Goal: Check status: Check status

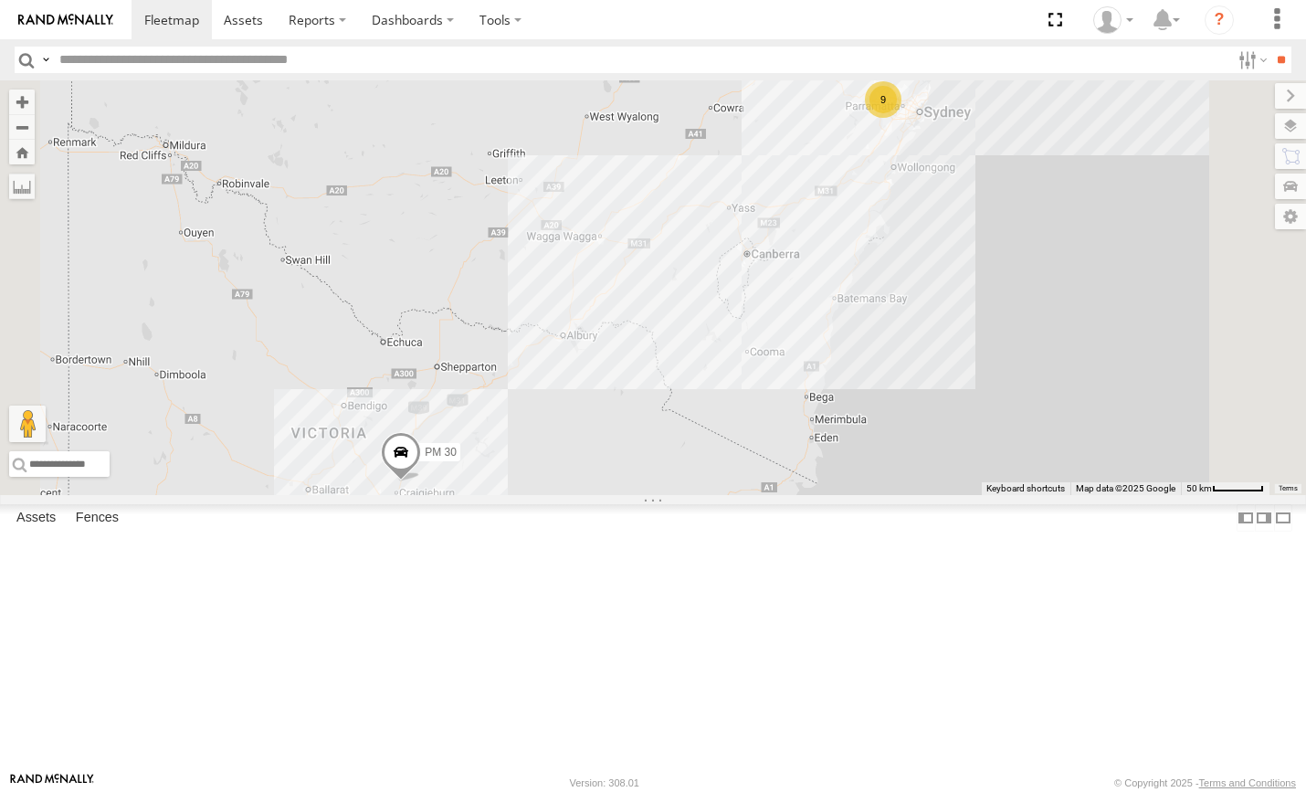
click at [901, 118] on div "9" at bounding box center [883, 99] width 37 height 37
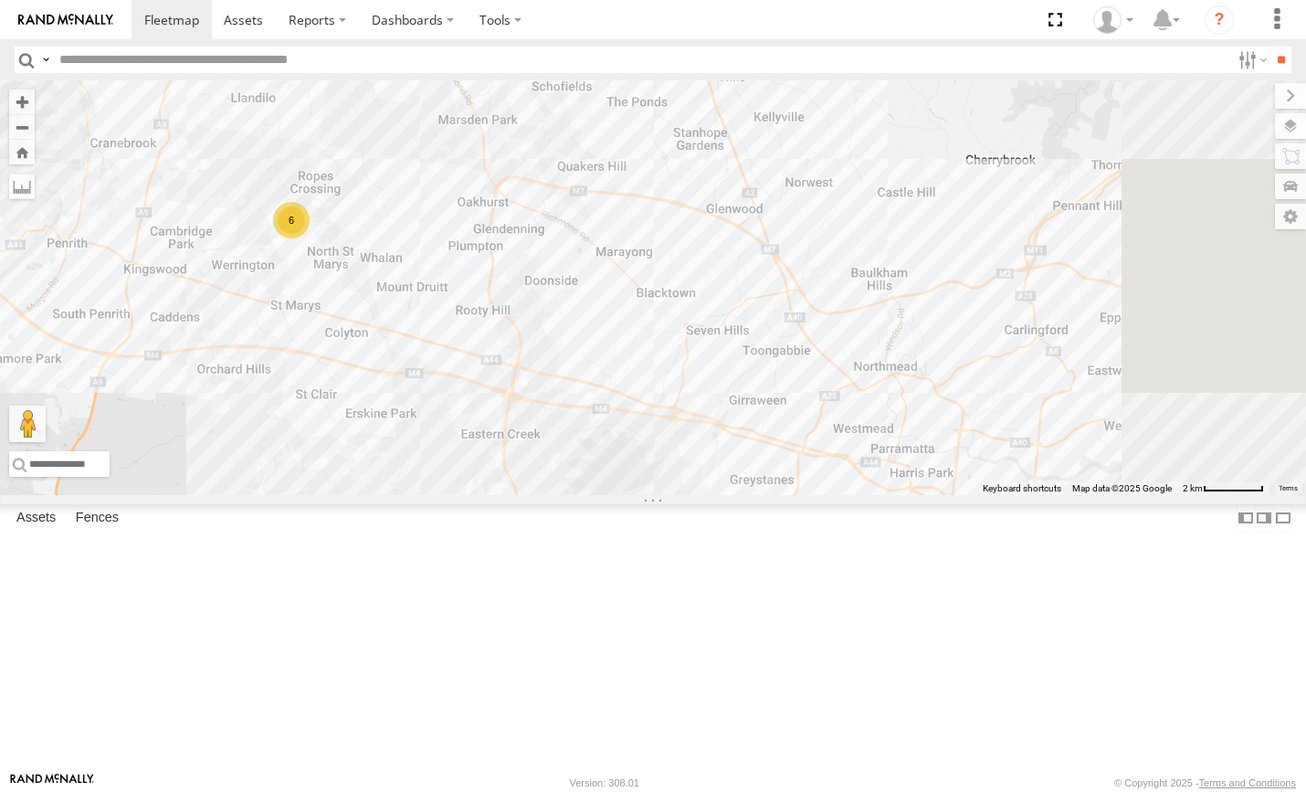
drag, startPoint x: 826, startPoint y: 366, endPoint x: 751, endPoint y: 399, distance: 81.8
click at [751, 399] on div "PM 30 HR 51 FMB08S HR 50 6" at bounding box center [653, 287] width 1306 height 415
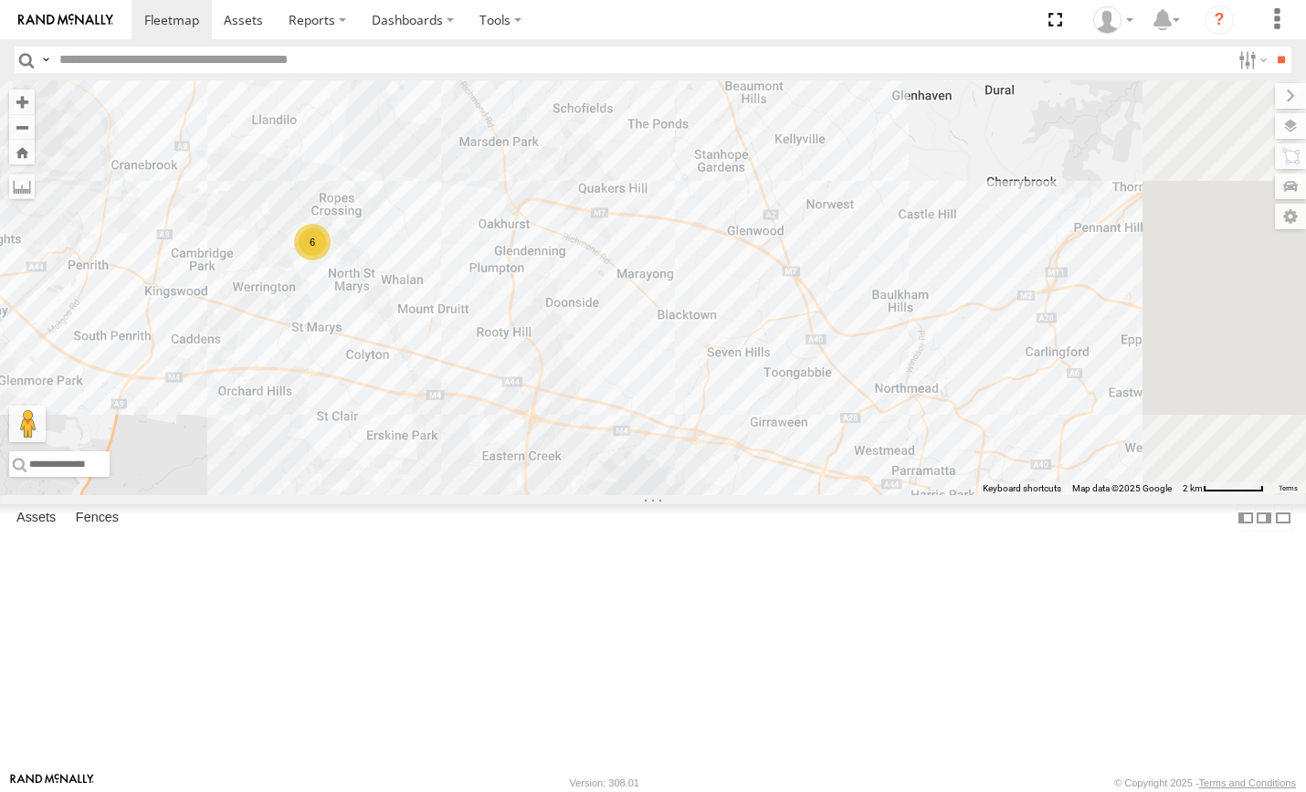
click at [0, 0] on span at bounding box center [0, 0] width 0 height 0
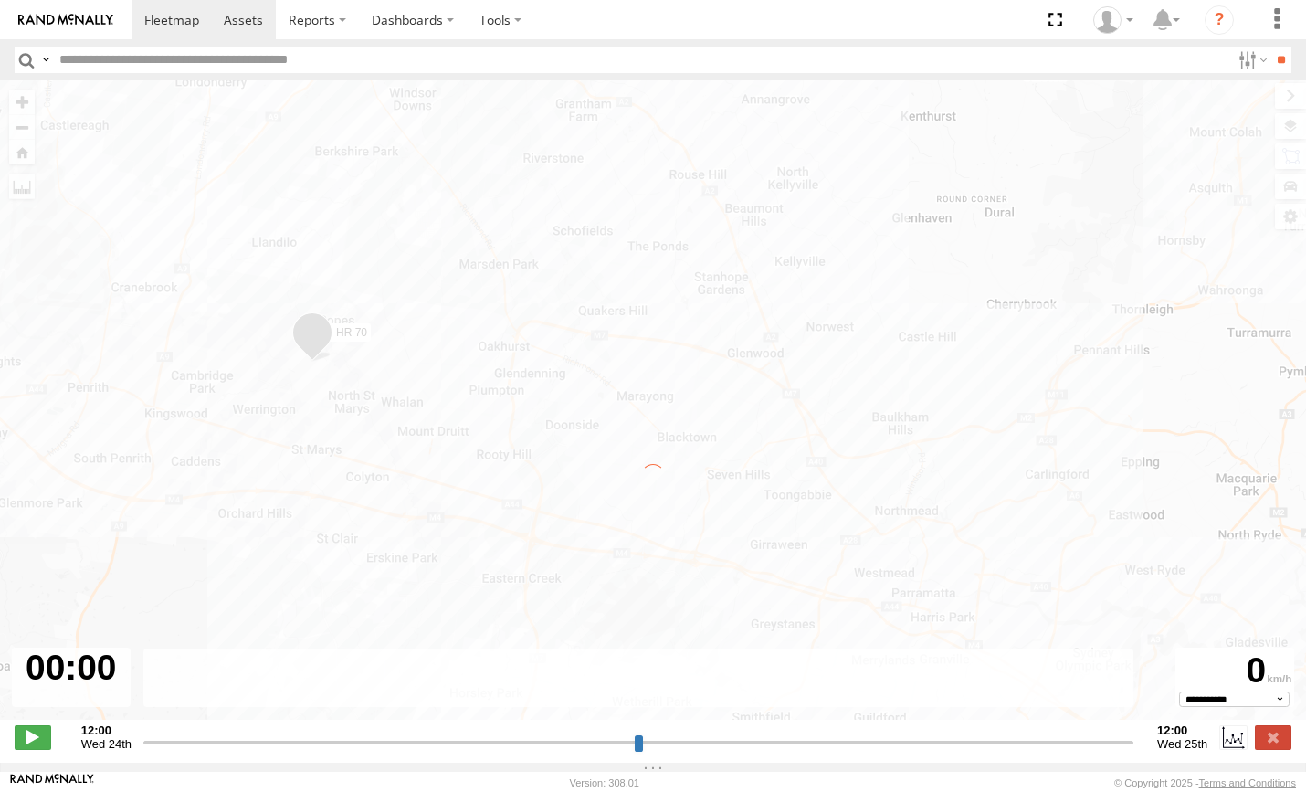
click at [270, 43] on header "Search Query Asset ID Asset Label Registration Manufacturer Model VIN Job ID" at bounding box center [653, 59] width 1306 height 41
type input "**********"
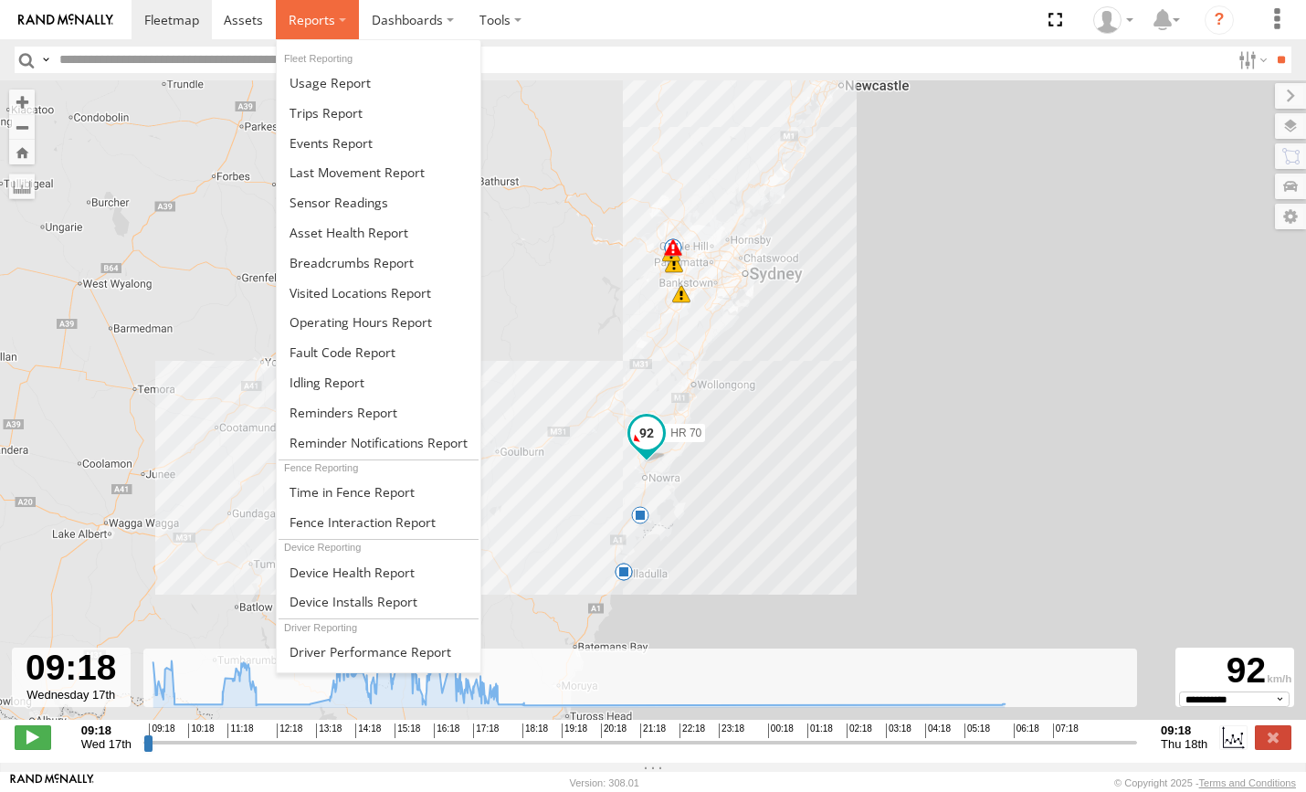
click at [306, 30] on label at bounding box center [317, 19] width 83 height 39
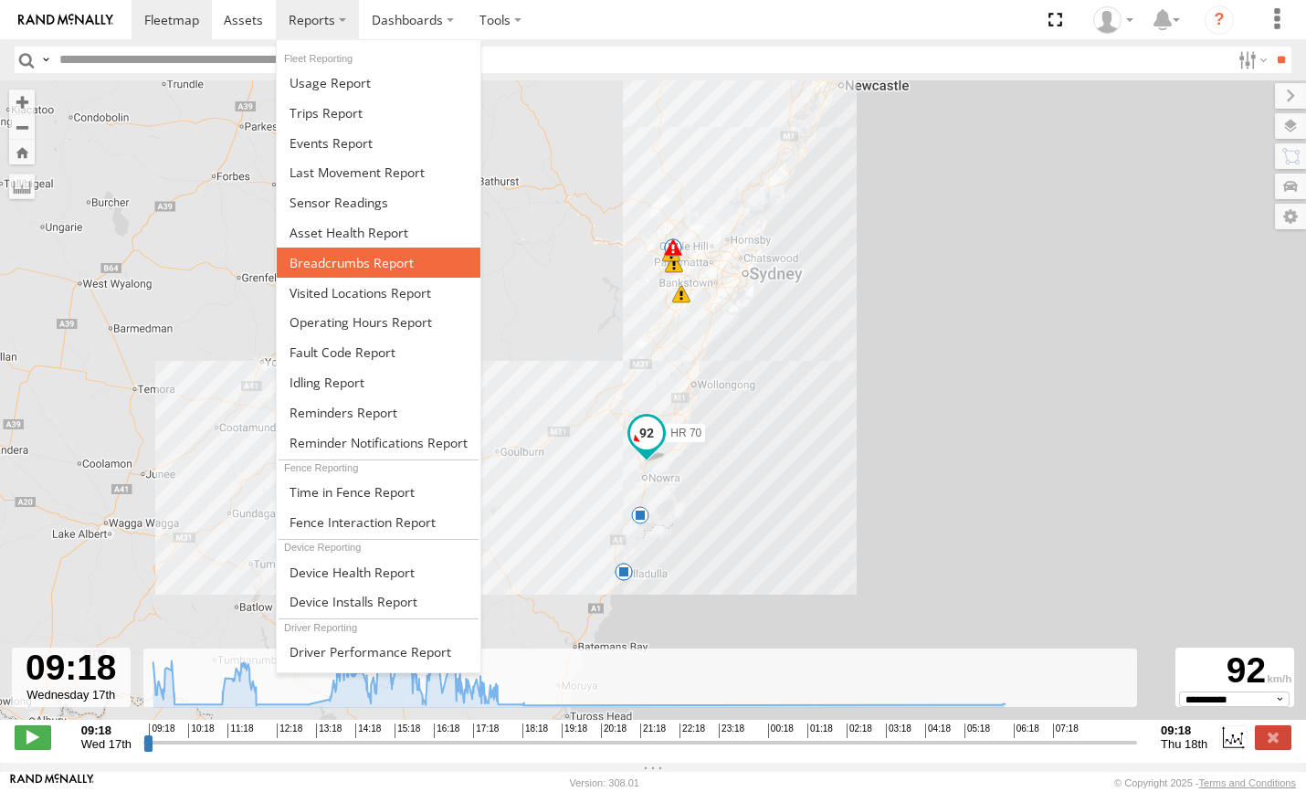
click at [368, 265] on span at bounding box center [352, 262] width 124 height 17
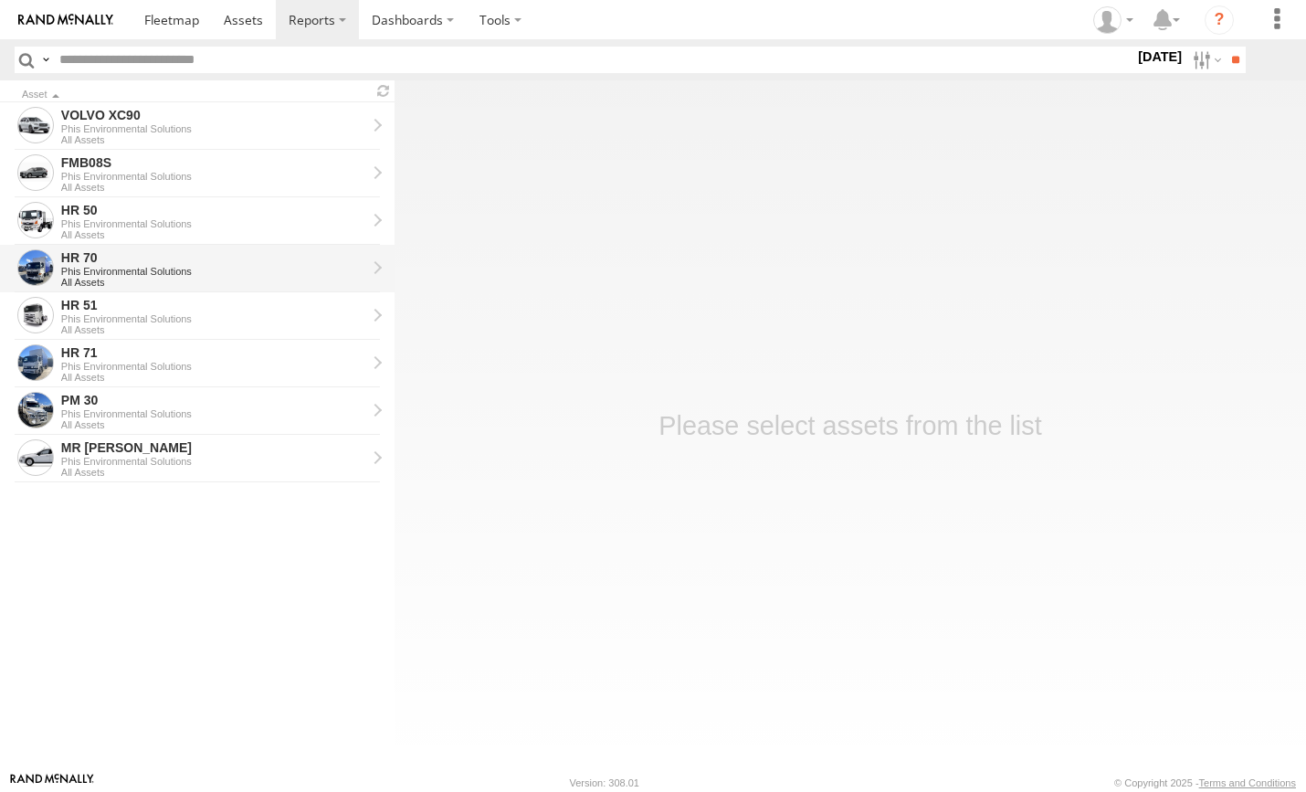
click at [283, 268] on div "Phis Environmental Solutions" at bounding box center [213, 271] width 305 height 11
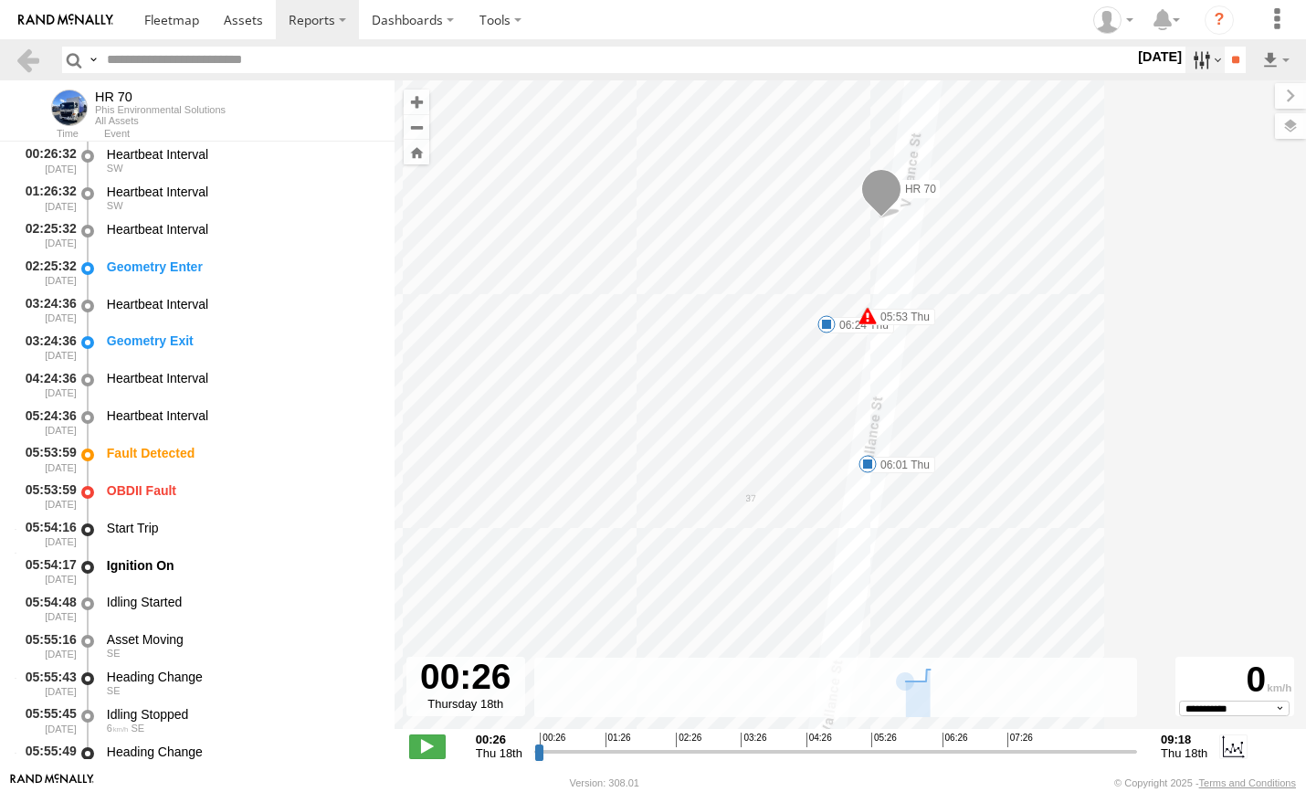
click at [1195, 68] on label at bounding box center [1205, 60] width 39 height 26
click at [0, 0] on label at bounding box center [0, 0] width 0 height 0
click at [1235, 62] on input "**" at bounding box center [1235, 60] width 21 height 26
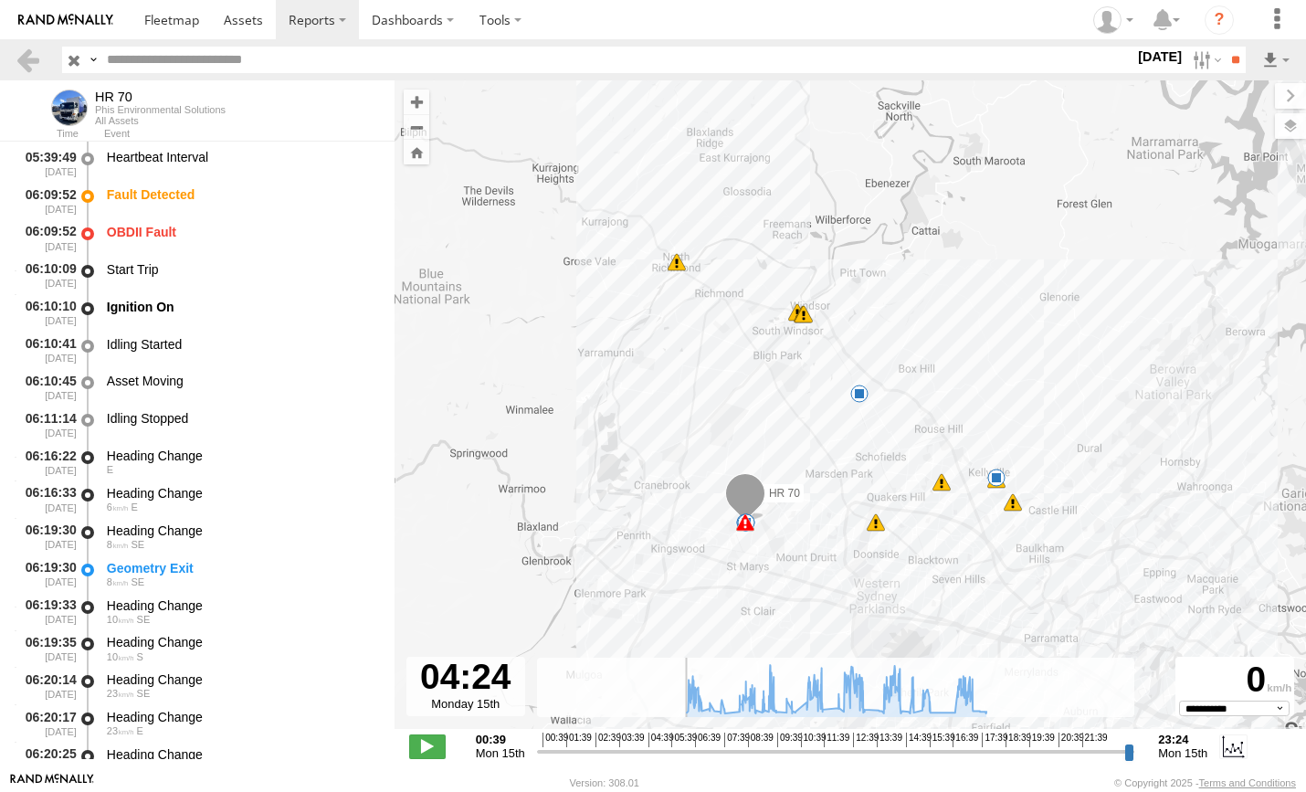
scroll to position [3100, 0]
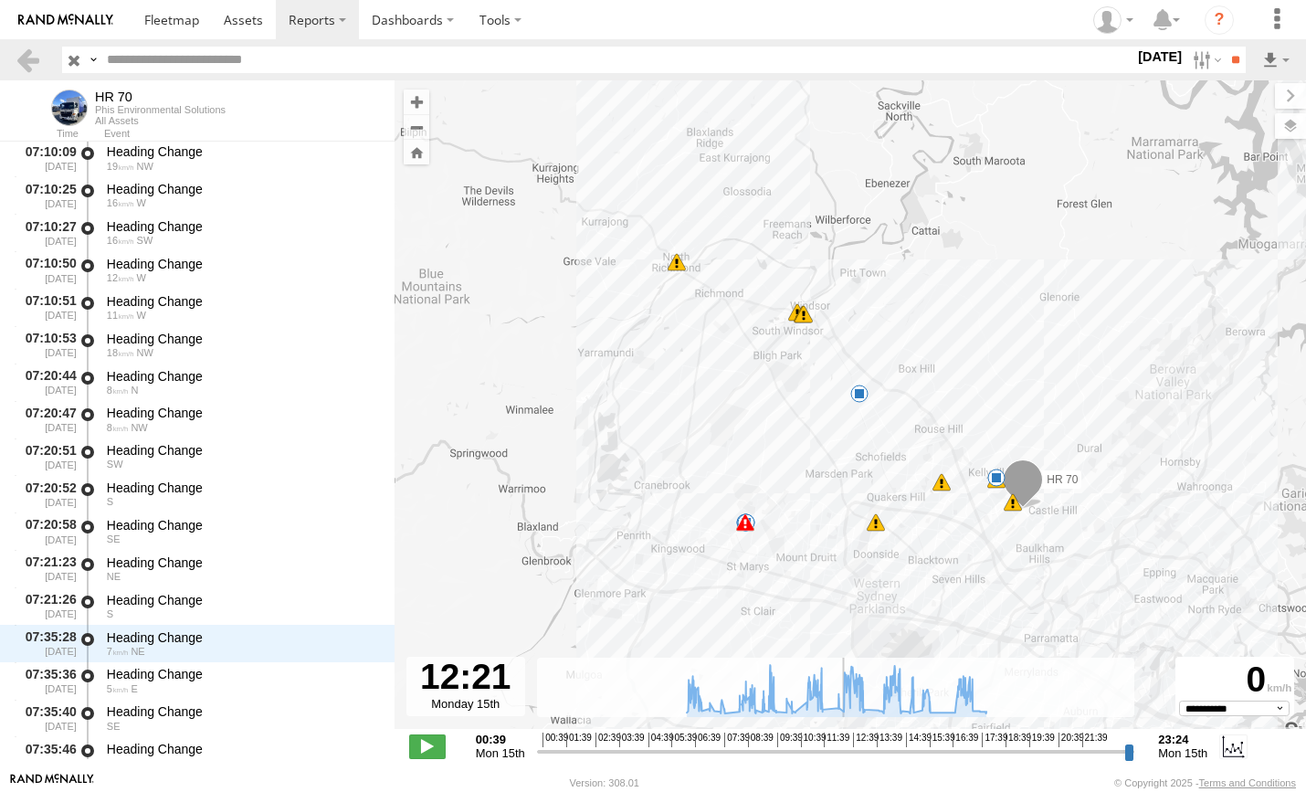
drag, startPoint x: 540, startPoint y: 747, endPoint x: 873, endPoint y: 739, distance: 333.5
click at [841, 764] on div "**********" at bounding box center [851, 748] width 912 height 38
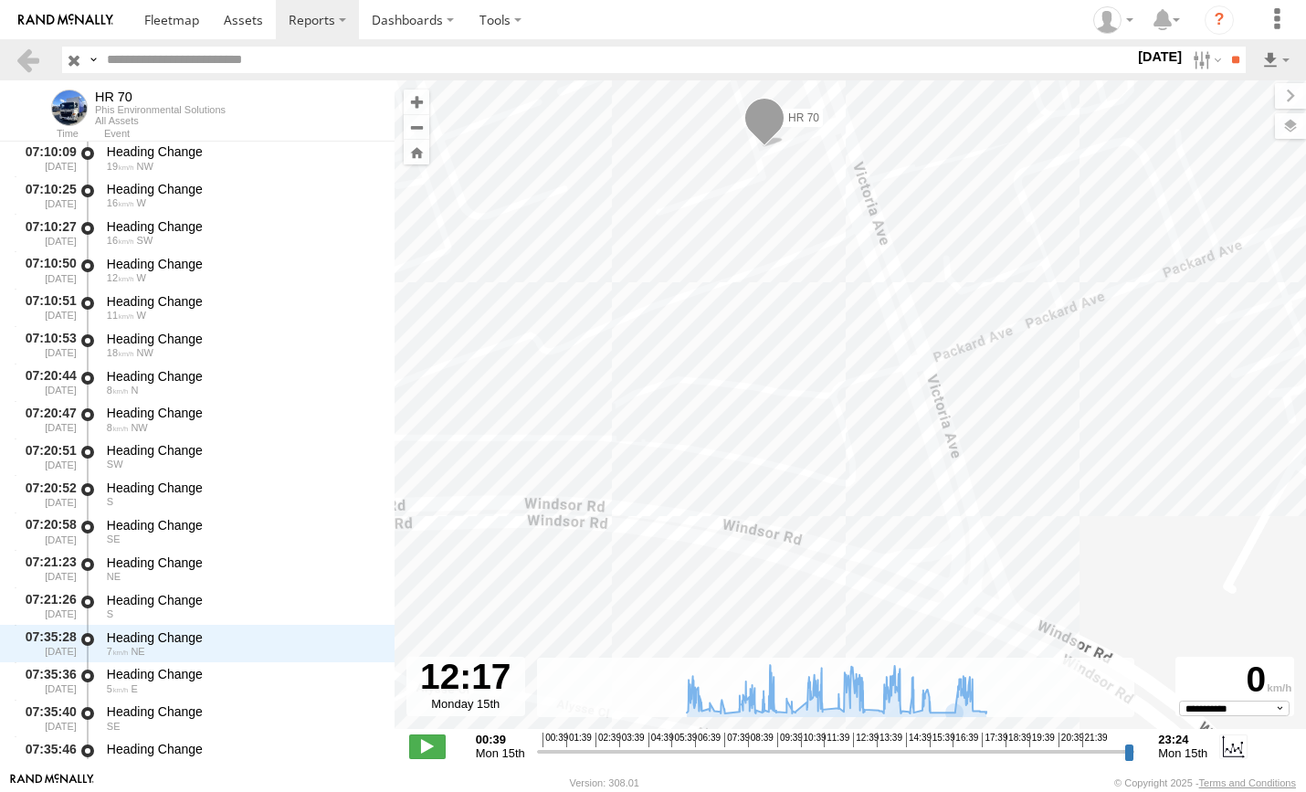
drag, startPoint x: 996, startPoint y: 427, endPoint x: 1026, endPoint y: 455, distance: 41.4
click at [1026, 455] on div "HR 70 06:09 Mon 07:38 Mon 08:26 Mon 08:42 Mon 08:42 Mon 10:06 Mon 11:20 Mon 11:…" at bounding box center [851, 414] width 912 height 668
drag, startPoint x: 759, startPoint y: 329, endPoint x: 719, endPoint y: 385, distance: 69.4
click at [719, 386] on div "HR 70 06:09 Mon 07:38 Mon 08:26 Mon 08:42 Mon 08:42 Mon 10:06 Mon 11:20 Mon 11:…" at bounding box center [851, 414] width 912 height 668
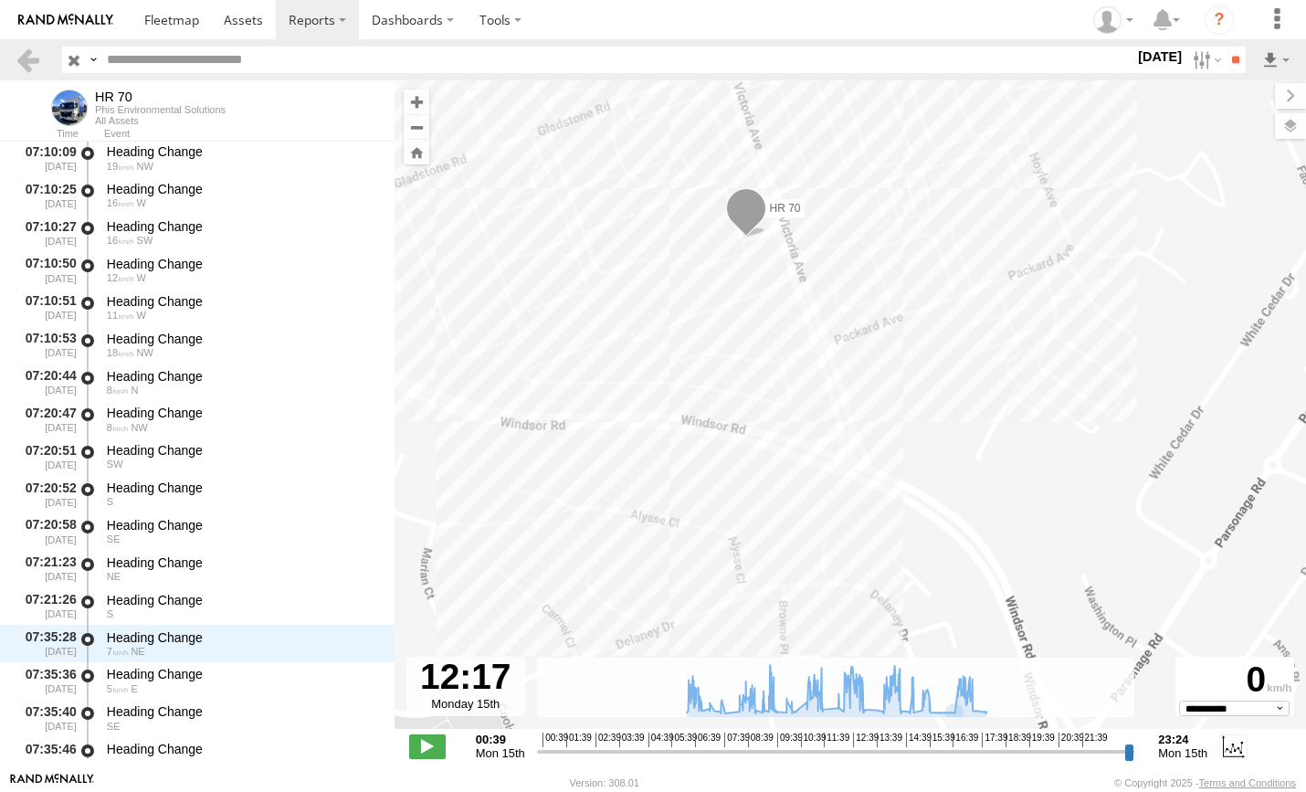
drag, startPoint x: 775, startPoint y: 305, endPoint x: 769, endPoint y: 380, distance: 75.1
click at [769, 380] on div "HR 70 06:09 Mon 07:38 Mon 08:26 Mon 08:42 Mon 08:42 Mon 10:06 Mon 11:20 Mon 11:…" at bounding box center [851, 414] width 912 height 668
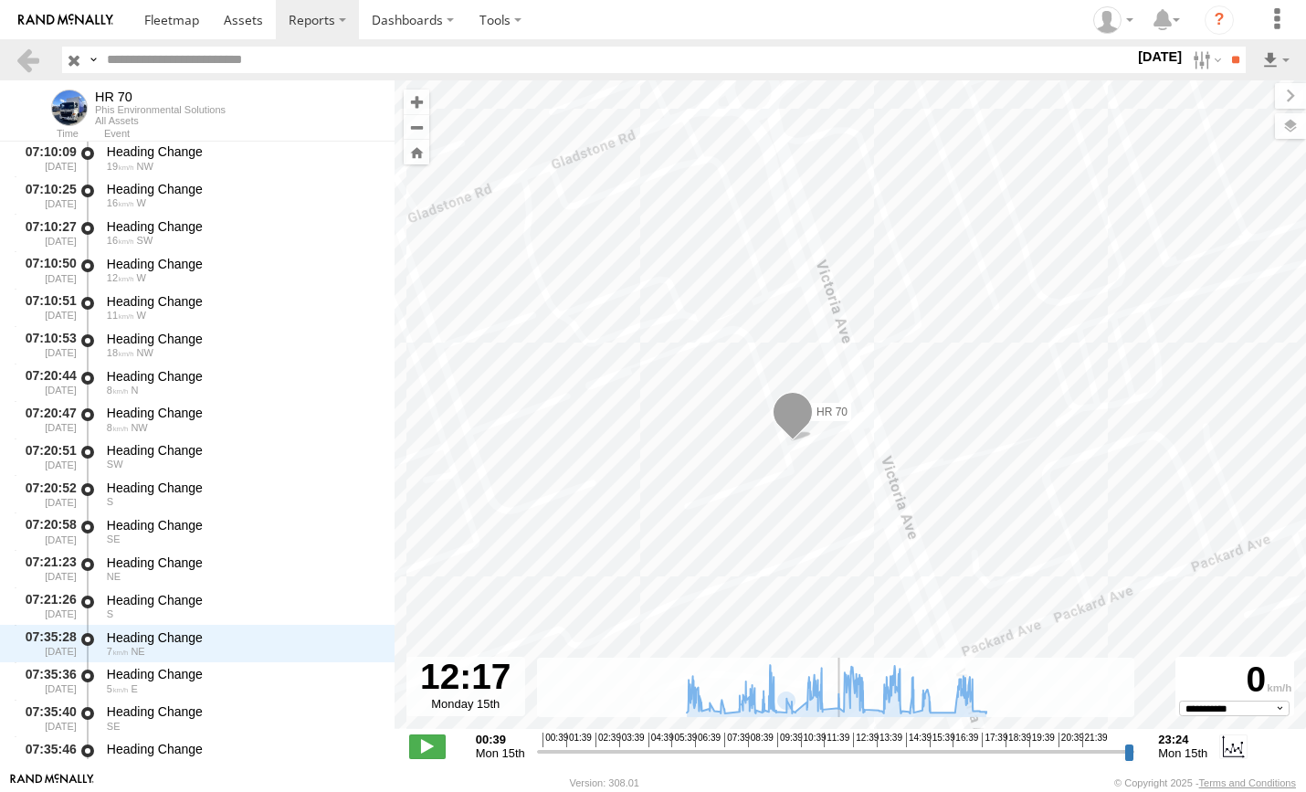
click at [841, 754] on input "range" at bounding box center [836, 751] width 598 height 17
drag, startPoint x: 659, startPoint y: 519, endPoint x: 578, endPoint y: 488, distance: 86.2
click at [615, 493] on div "HR 70 06:09 Mon 07:38 Mon 08:26 Mon 08:42 Mon 08:42 Mon 10:06 Mon 11:20 Mon 11:…" at bounding box center [851, 414] width 912 height 668
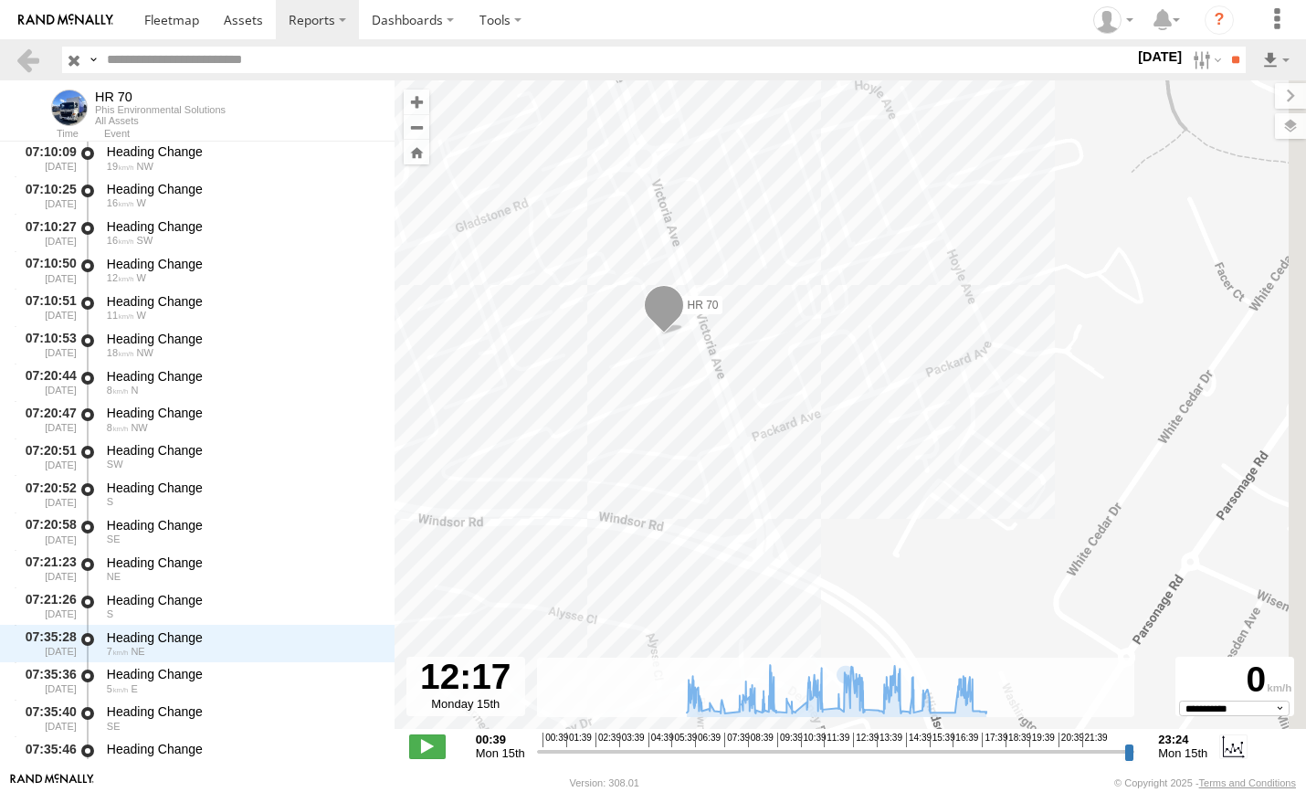
drag, startPoint x: 808, startPoint y: 375, endPoint x: 804, endPoint y: 365, distance: 11.0
click at [804, 365] on div "HR 70 06:09 Mon 07:38 Mon 08:26 Mon 08:42 Mon 08:42 Mon 10:06 Mon 11:20 Mon 11:…" at bounding box center [851, 414] width 912 height 668
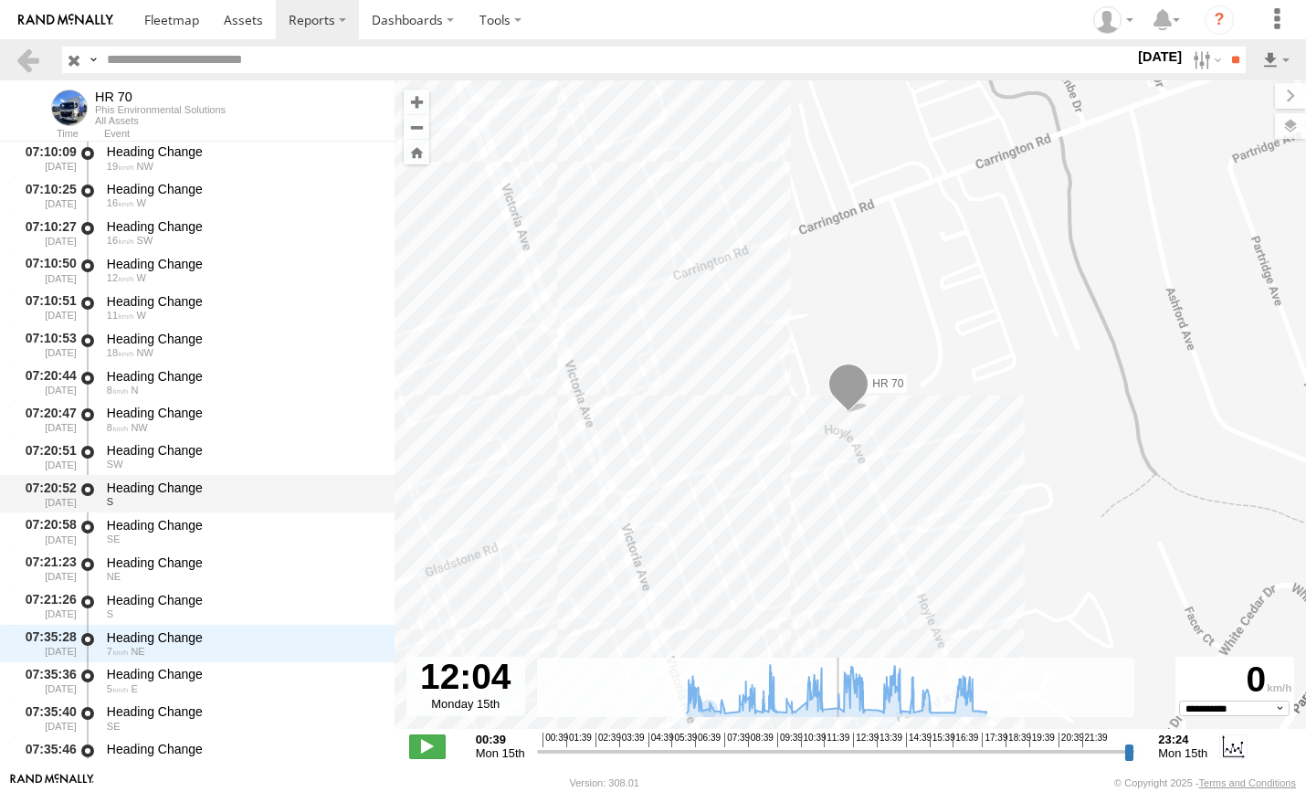
drag, startPoint x: 842, startPoint y: 753, endPoint x: 195, endPoint y: 460, distance: 709.6
click at [836, 761] on div "**********" at bounding box center [851, 748] width 912 height 38
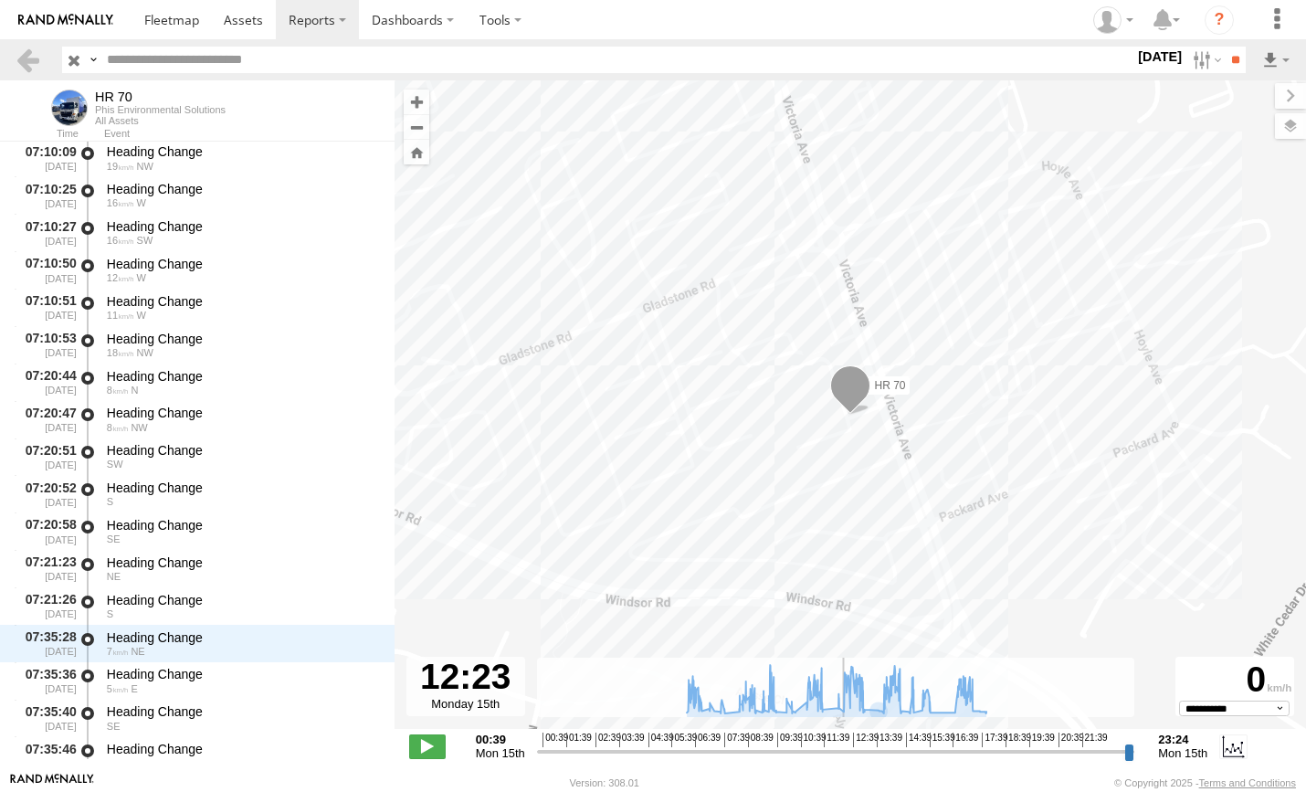
drag, startPoint x: 836, startPoint y: 749, endPoint x: 843, endPoint y: 740, distance: 11.7
click at [844, 744] on input "range" at bounding box center [836, 751] width 598 height 17
drag, startPoint x: 844, startPoint y: 750, endPoint x: 838, endPoint y: 757, distance: 9.7
click at [838, 757] on input "range" at bounding box center [836, 751] width 598 height 17
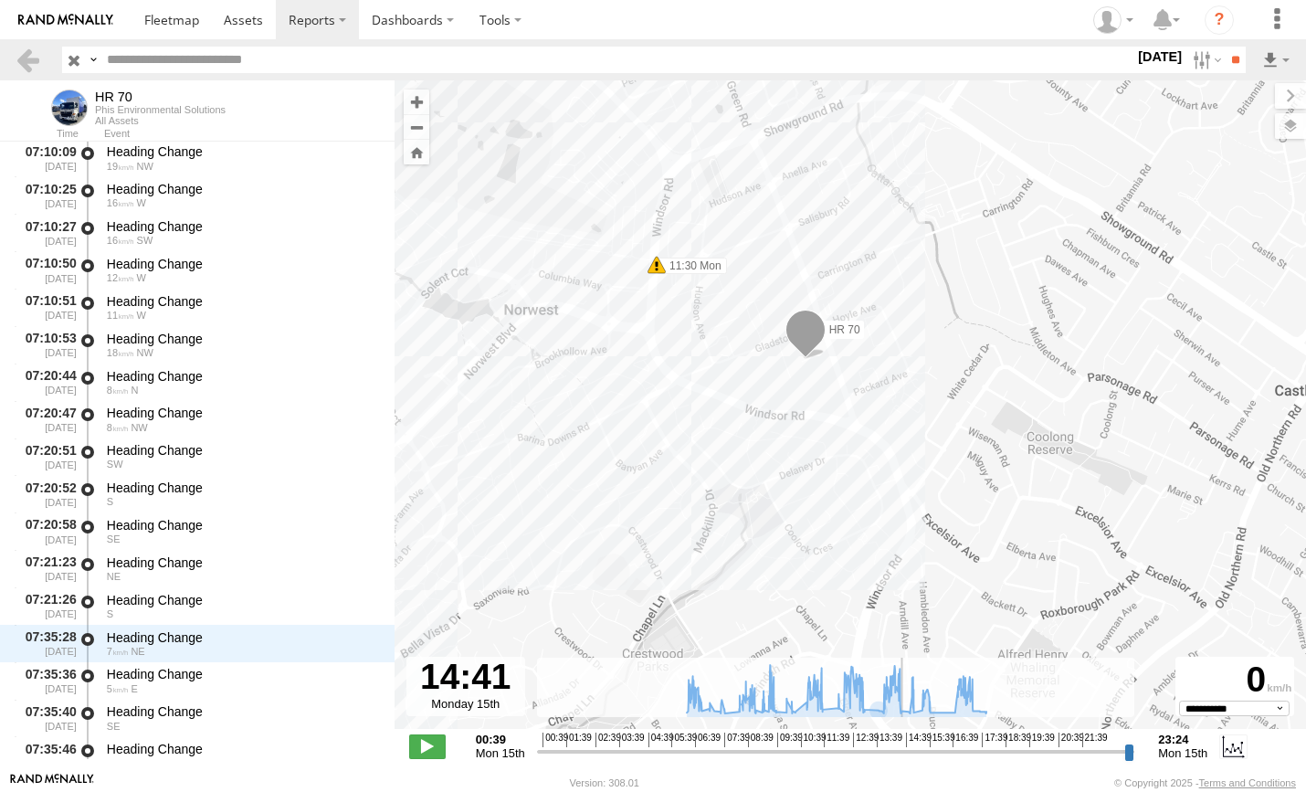
drag, startPoint x: 840, startPoint y: 745, endPoint x: 900, endPoint y: 726, distance: 62.4
click at [902, 726] on div "← Move left → Move right ↑ Move up ↓ Move down + Zoom in - Zoom out Home Jump l…" at bounding box center [851, 425] width 912 height 691
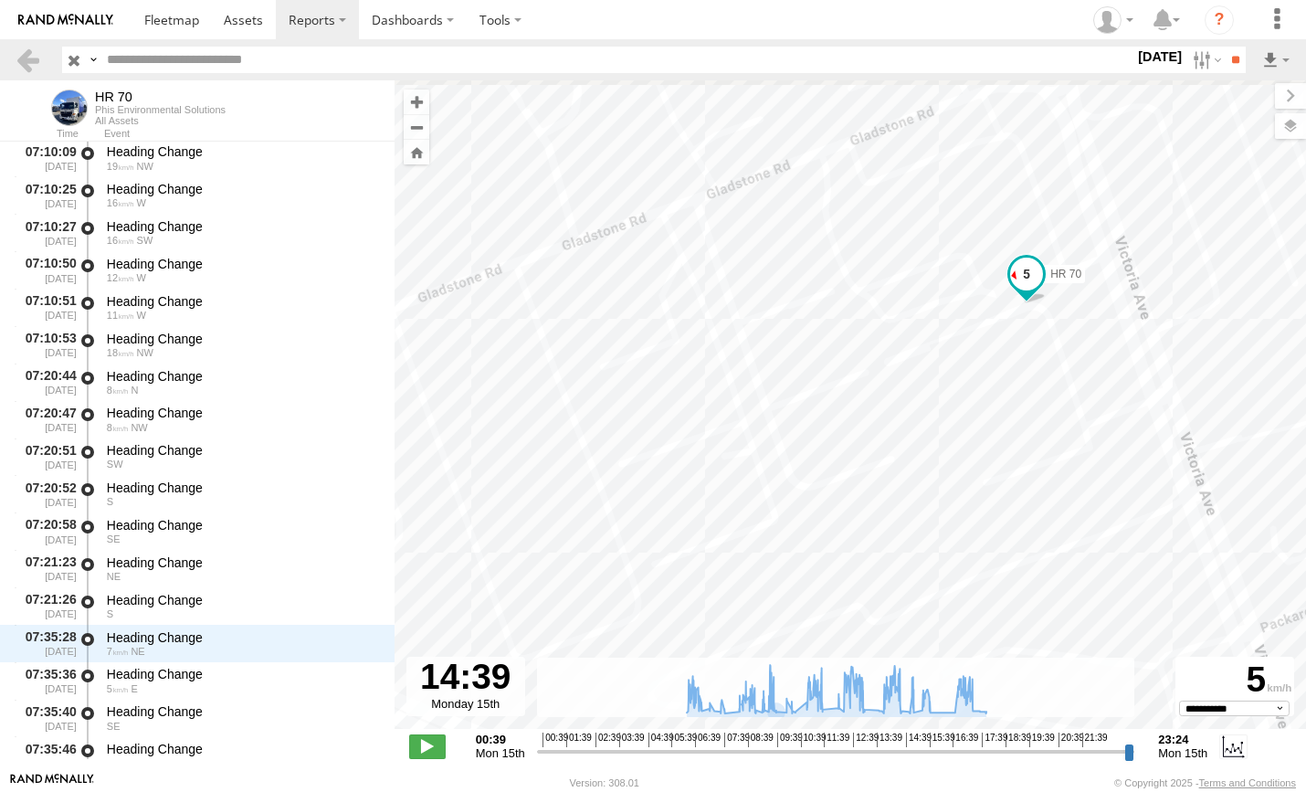
drag, startPoint x: 911, startPoint y: 398, endPoint x: 743, endPoint y: 451, distance: 176.2
click at [743, 451] on div "HR 70 06:09 Mon 07:38 Mon 08:26 Mon 08:42 Mon 08:42 Mon 10:06 Mon 11:20 Mon 11:…" at bounding box center [851, 414] width 912 height 668
click at [905, 749] on input "range" at bounding box center [836, 751] width 598 height 17
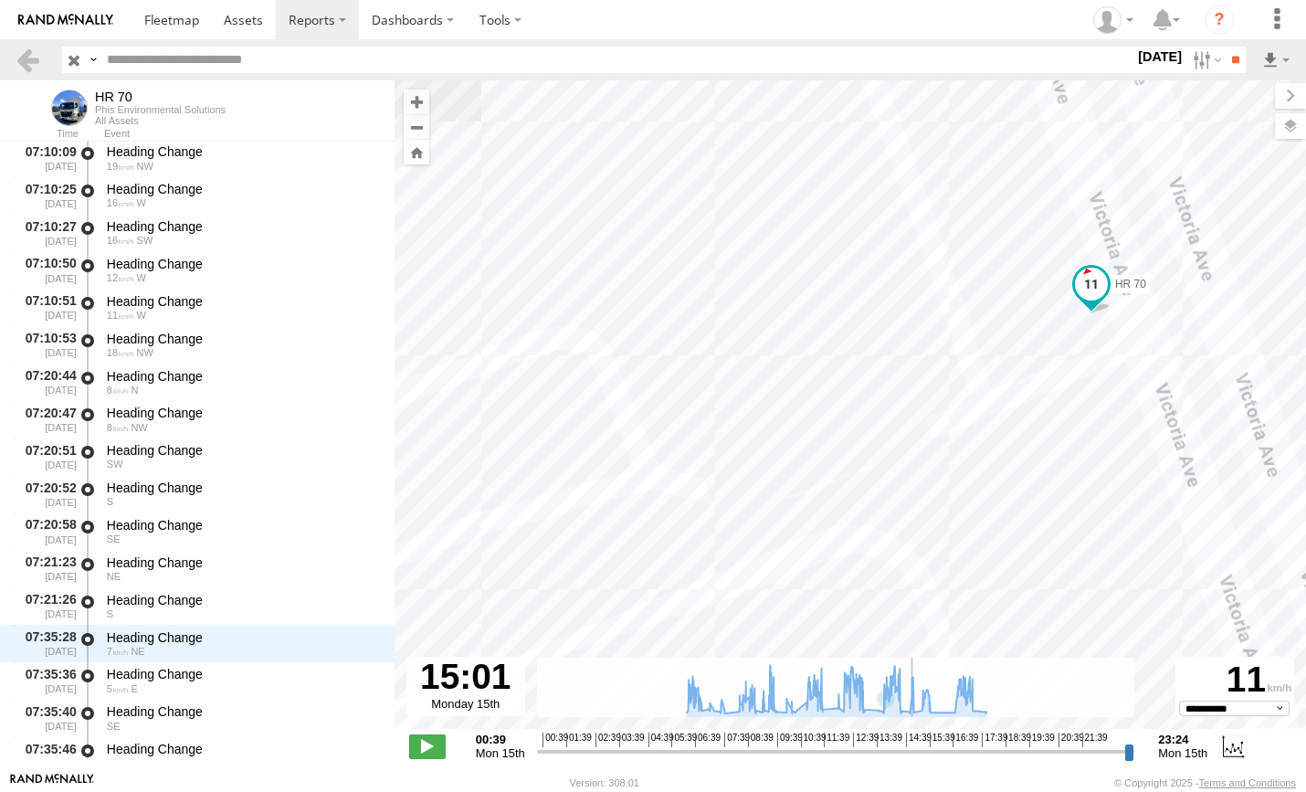
click at [912, 750] on input "range" at bounding box center [836, 751] width 598 height 17
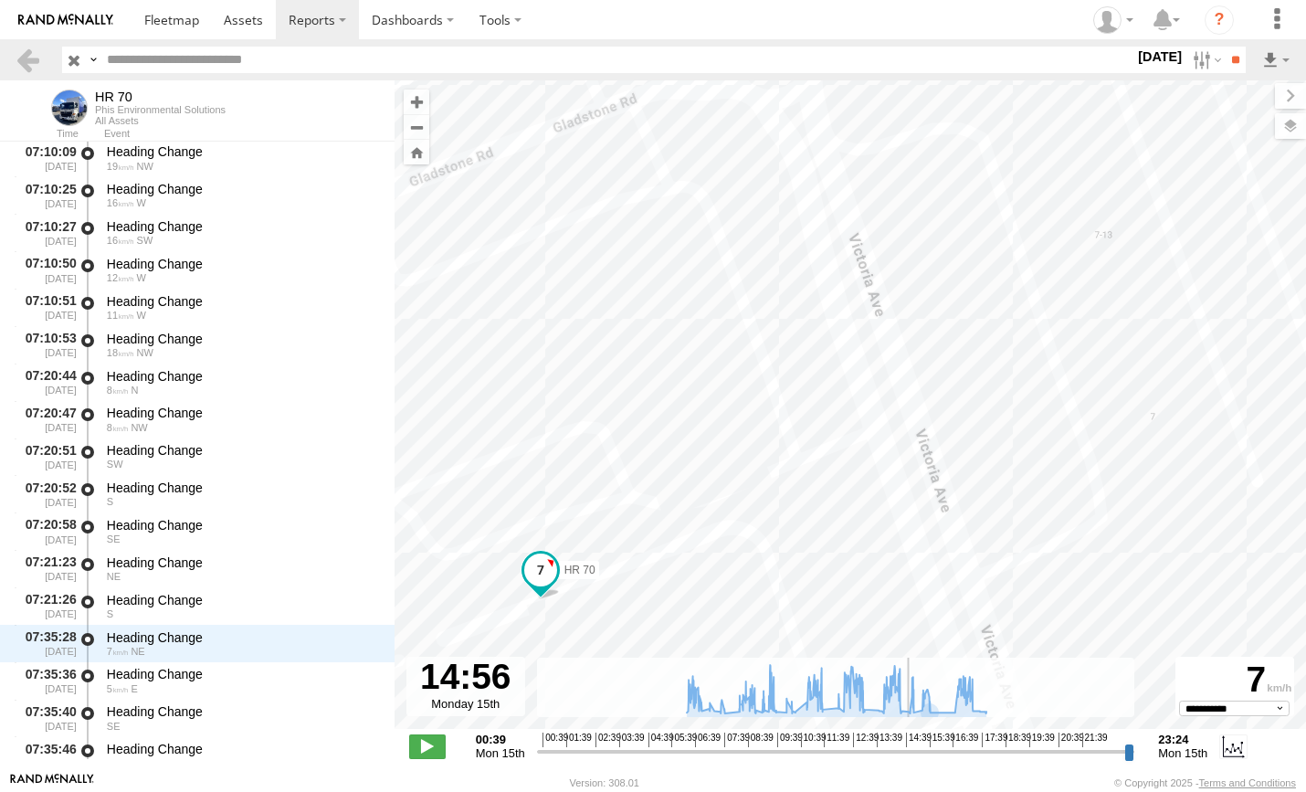
drag, startPoint x: 914, startPoint y: 747, endPoint x: 910, endPoint y: 755, distance: 9.4
type input "**********"
click at [910, 755] on input "range" at bounding box center [836, 751] width 598 height 17
